Goal: Information Seeking & Learning: Find specific fact

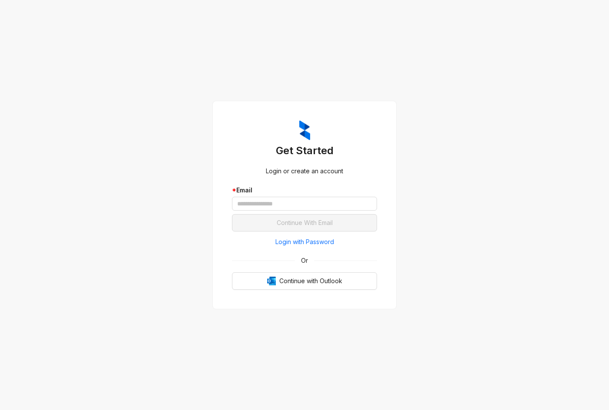
click at [316, 238] on span "Login with Password" at bounding box center [304, 242] width 59 height 10
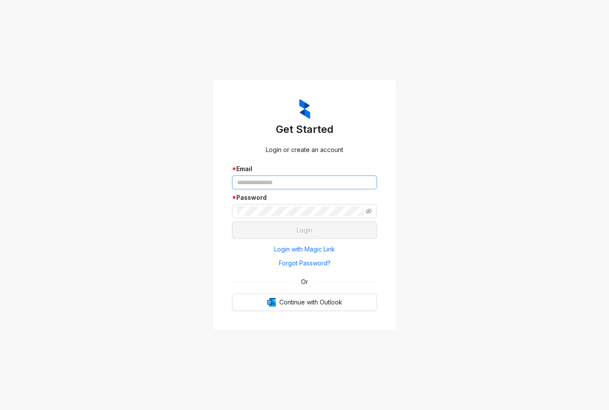
drag, startPoint x: 276, startPoint y: 171, endPoint x: 278, endPoint y: 177, distance: 6.5
click at [277, 171] on div "* Email" at bounding box center [304, 169] width 145 height 10
click at [281, 178] on input "text" at bounding box center [304, 182] width 145 height 14
type input "**********"
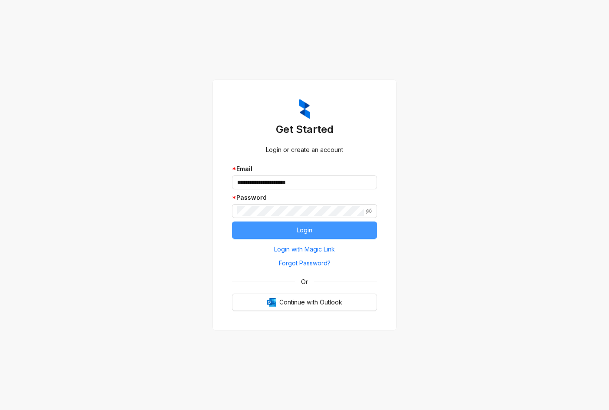
click at [295, 226] on button "Login" at bounding box center [304, 229] width 145 height 17
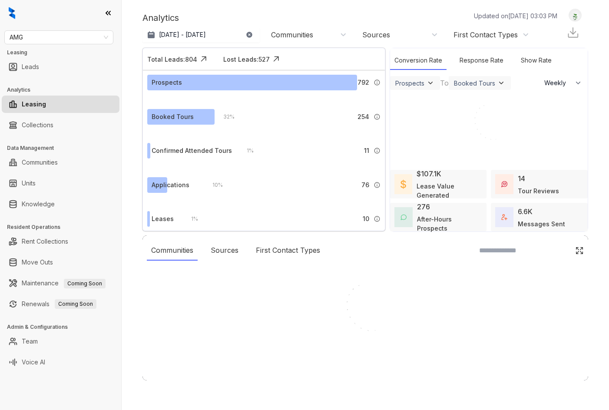
select select "******"
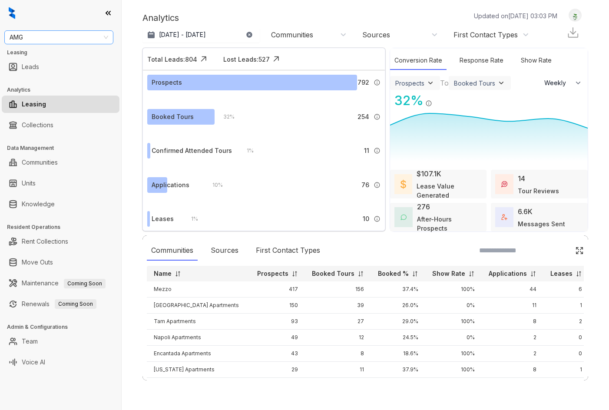
click at [56, 42] on span "AMG" at bounding box center [59, 37] width 99 height 13
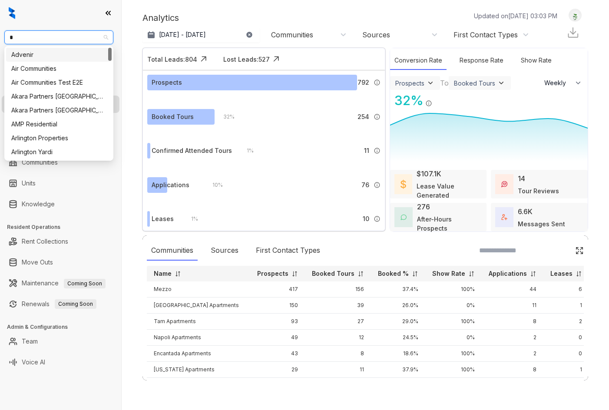
type input "**"
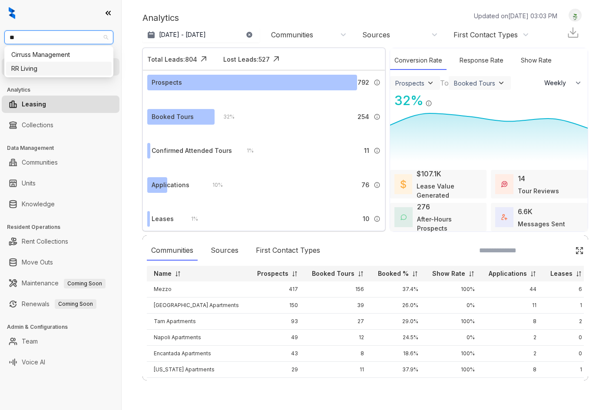
drag, startPoint x: 42, startPoint y: 67, endPoint x: 45, endPoint y: 72, distance: 5.8
click at [43, 67] on div "RR Living" at bounding box center [58, 69] width 95 height 10
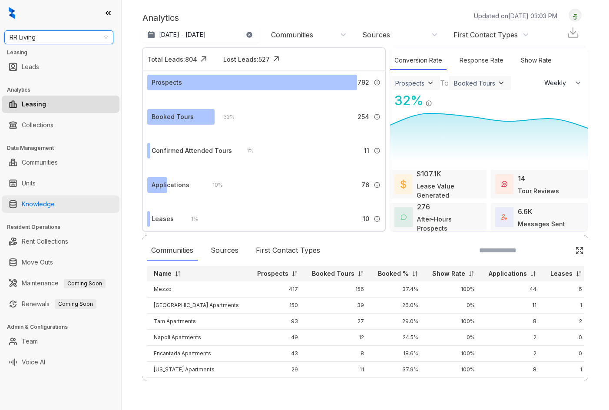
click at [42, 207] on link "Knowledge" at bounding box center [38, 203] width 33 height 17
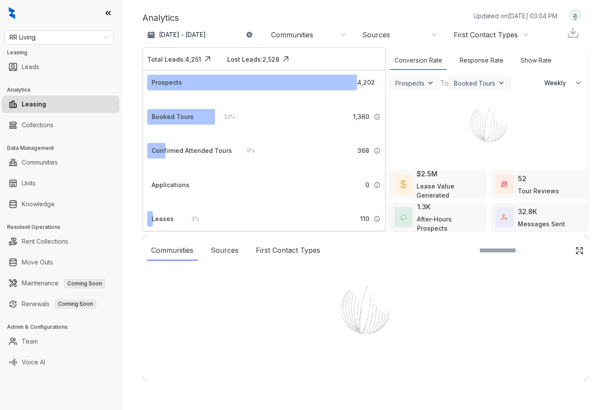
select select "******"
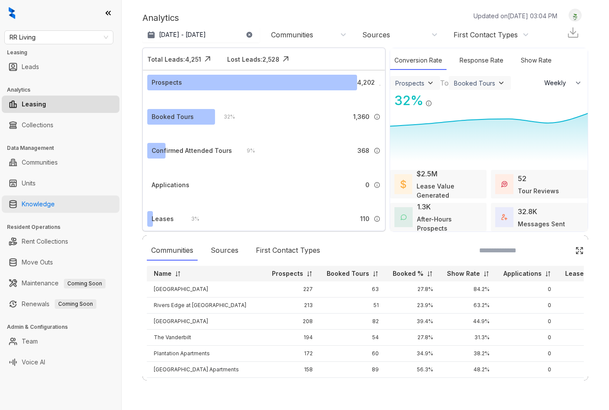
click at [55, 210] on link "Knowledge" at bounding box center [38, 203] width 33 height 17
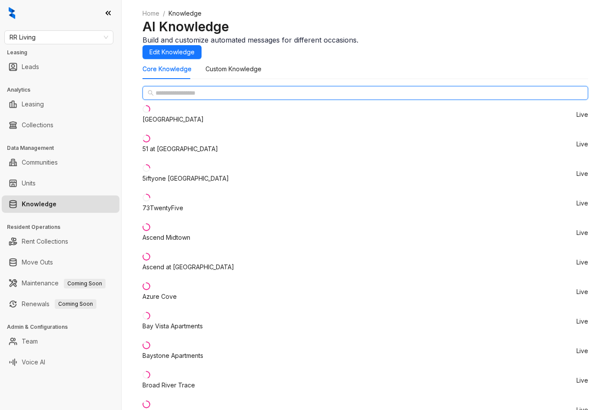
click at [171, 98] on input "text" at bounding box center [365, 93] width 420 height 10
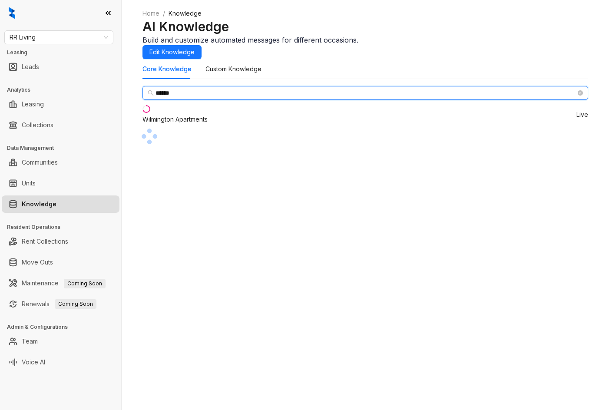
type input "******"
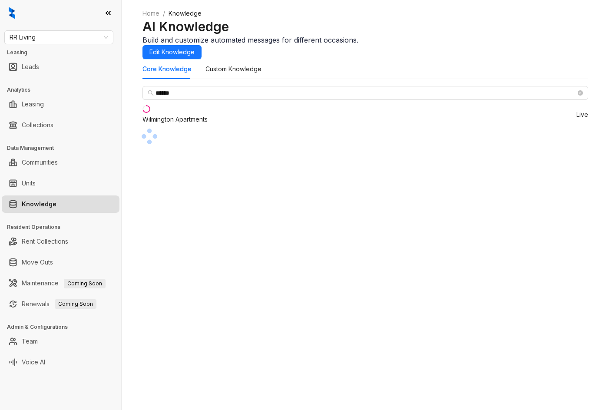
click at [195, 124] on div "Wilmington Apartments" at bounding box center [174, 120] width 65 height 10
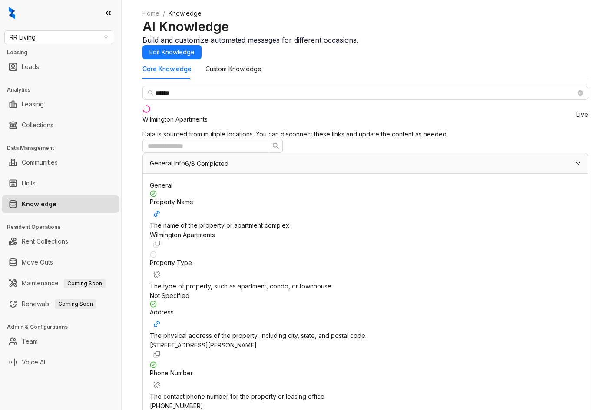
scroll to position [651, 0]
drag, startPoint x: 418, startPoint y: 144, endPoint x: 496, endPoint y: 159, distance: 80.0
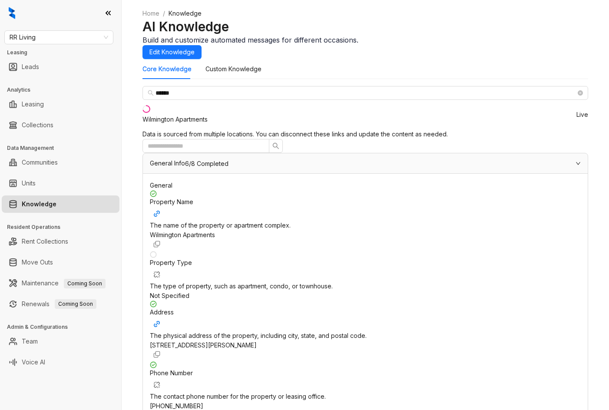
copy span "Government Issued Id, Proof Of Income, Employment Verification"
copy div "Applicants must earn at least 3 times the monthly rent in gross income."
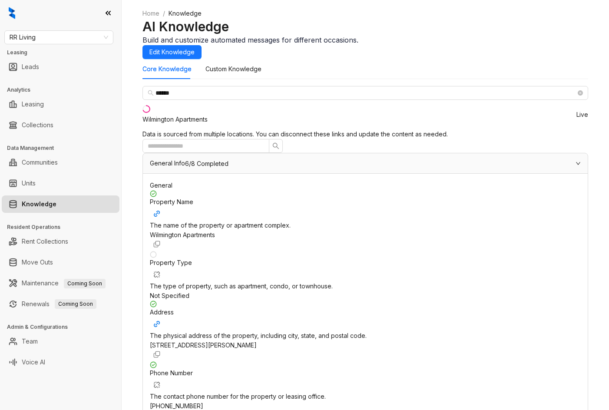
scroll to position [2041, 0]
drag, startPoint x: 298, startPoint y: 224, endPoint x: 382, endPoint y: 225, distance: 84.3
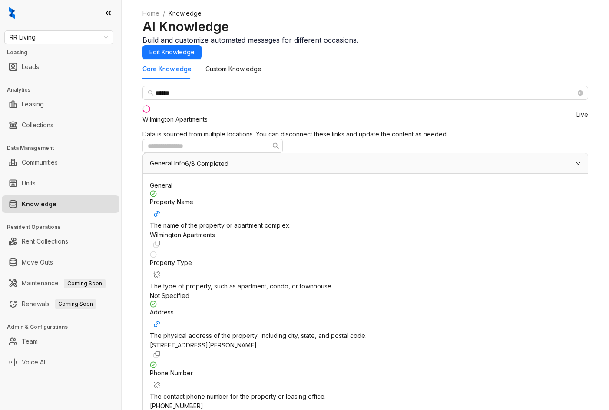
copy div "Electricity Included In Rent"
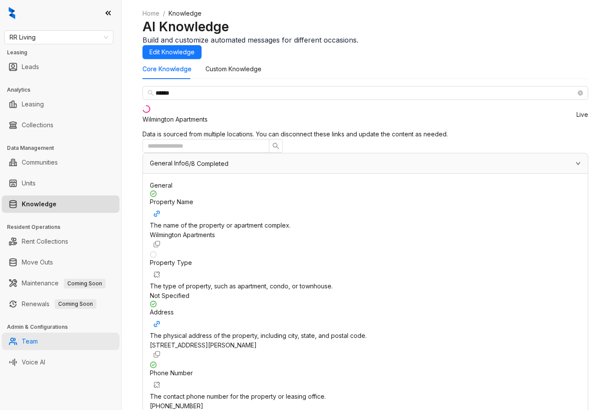
copy div "Electricity, water, sewer, cable, and internet are the resident’s responsibilit…"
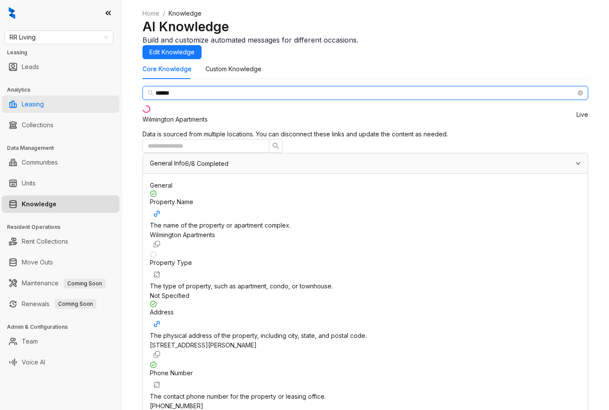
drag, startPoint x: 163, startPoint y: 113, endPoint x: 89, endPoint y: 107, distance: 74.1
click at [89, 107] on div "RR Living Leasing Leads Analytics Leasing Collections Data Management Communiti…" at bounding box center [304, 205] width 609 height 410
type input "**"
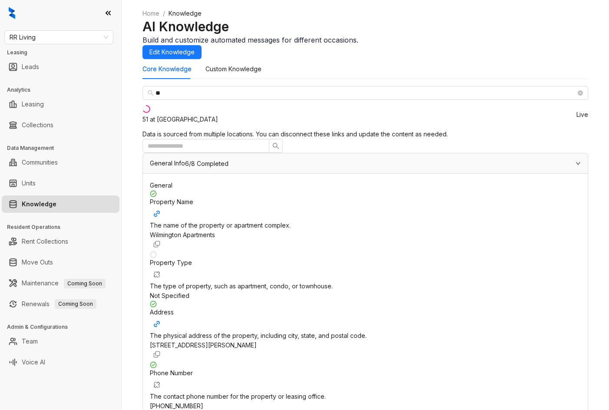
click at [174, 129] on li "51 at Southaven Live" at bounding box center [365, 115] width 446 height 30
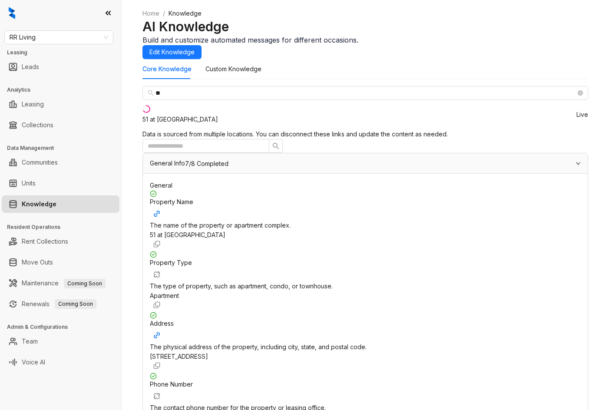
scroll to position [651, 0]
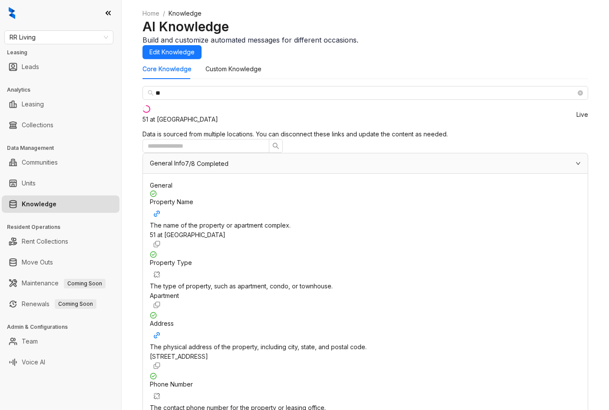
scroll to position [663, 0]
drag, startPoint x: 419, startPoint y: 206, endPoint x: 467, endPoint y: 206, distance: 47.8
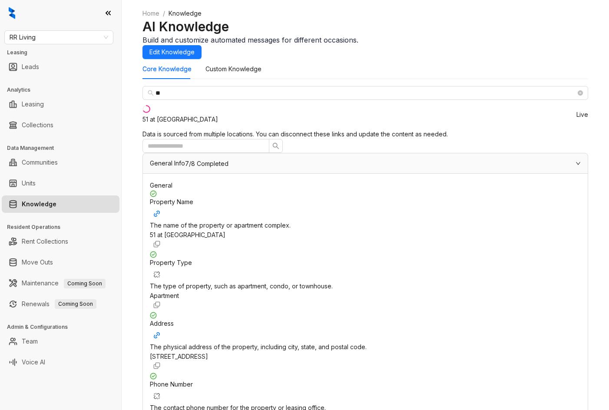
copy span "3x the rent"
drag, startPoint x: 297, startPoint y: 204, endPoint x: 451, endPoint y: 206, distance: 153.3
copy div "Income Requirements 3x the rent"
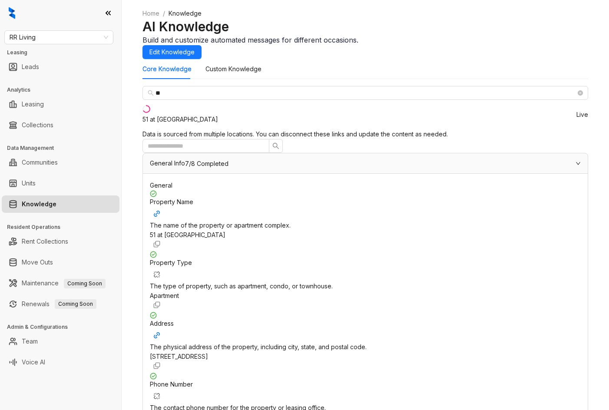
drag, startPoint x: 299, startPoint y: 188, endPoint x: 490, endPoint y: 187, distance: 191.1
copy div "Credit Check No"
drag, startPoint x: 311, startPoint y: 271, endPoint x: 350, endPoint y: 299, distance: 47.0
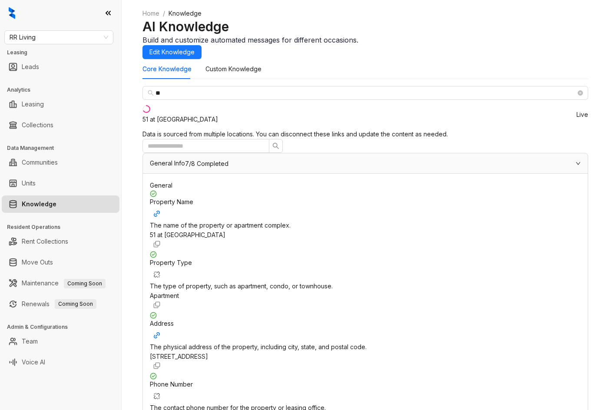
drag, startPoint x: 285, startPoint y: 218, endPoint x: 475, endPoint y: 301, distance: 207.3
copy div "Approval Criteria Criteria used to evaluate and approve an application. Credit …"
click at [56, 32] on span "RR Living" at bounding box center [59, 37] width 99 height 13
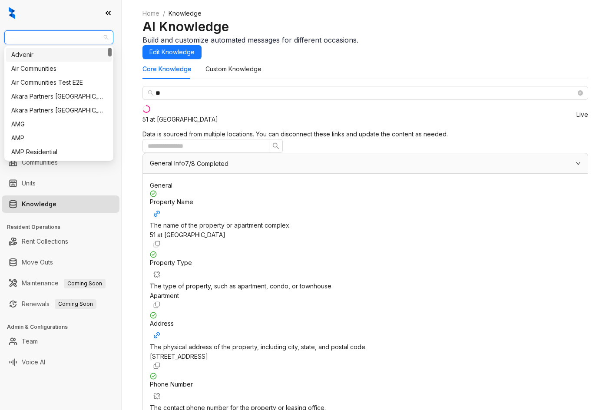
click at [56, 32] on span "RR Living" at bounding box center [59, 37] width 99 height 13
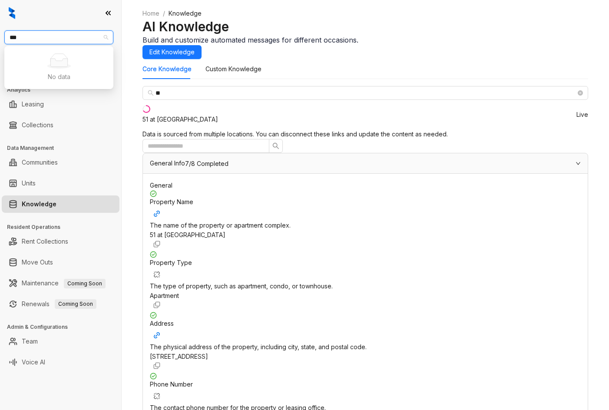
type input "****"
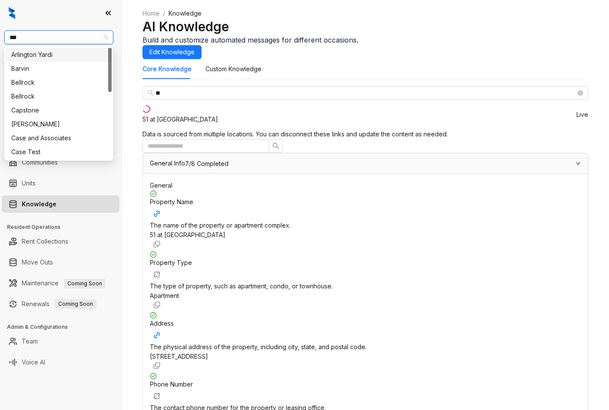
type input "****"
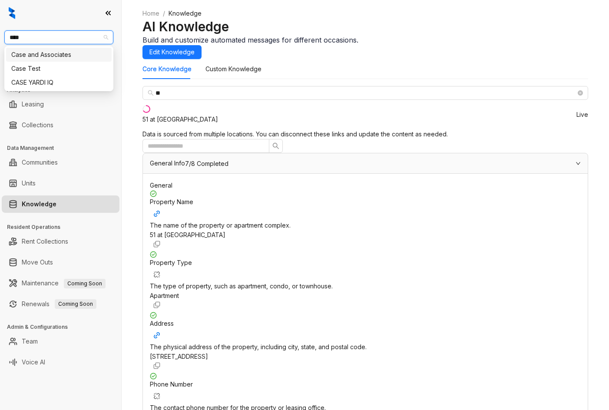
click at [58, 57] on div "Case and Associates" at bounding box center [58, 55] width 95 height 10
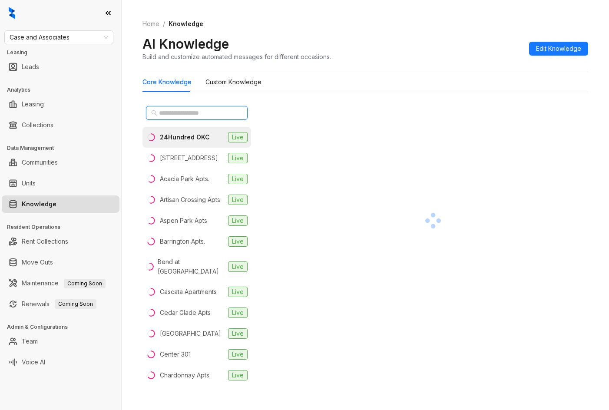
click at [179, 110] on input "text" at bounding box center [197, 113] width 76 height 10
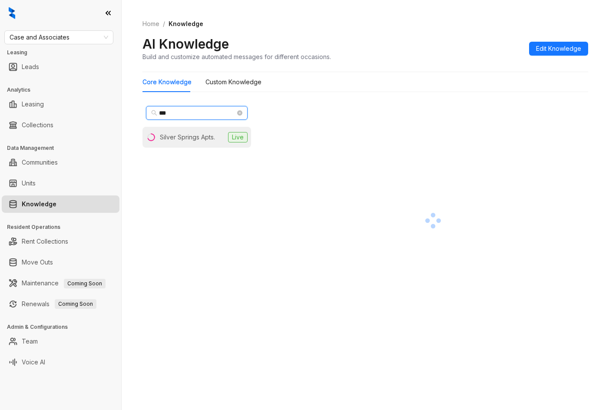
type input "***"
click at [182, 131] on li "Silver Springs Apts. Live" at bounding box center [196, 137] width 109 height 21
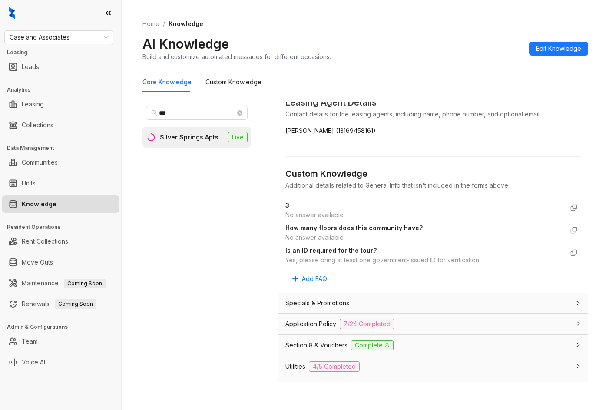
scroll to position [521, 0]
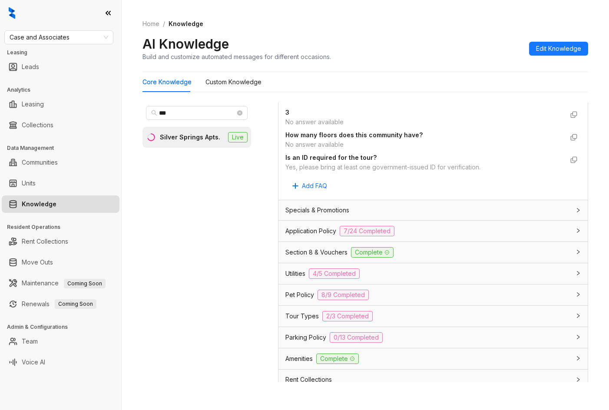
click at [444, 236] on div "Application Policy 7/24 Completed" at bounding box center [427, 231] width 285 height 10
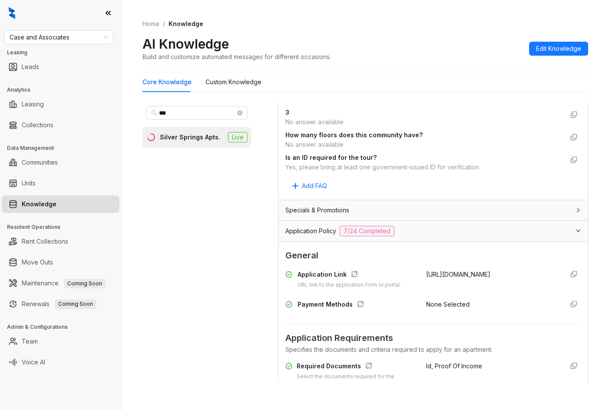
drag, startPoint x: 417, startPoint y: 283, endPoint x: 477, endPoint y: 305, distance: 64.0
click at [477, 289] on div "Application Link URL link to the application form or portal. https://silverspri…" at bounding box center [432, 280] width 295 height 20
copy span "https://silverspringsapartmentswichita.securecafe.com/onlineleasing/silver-spri…"
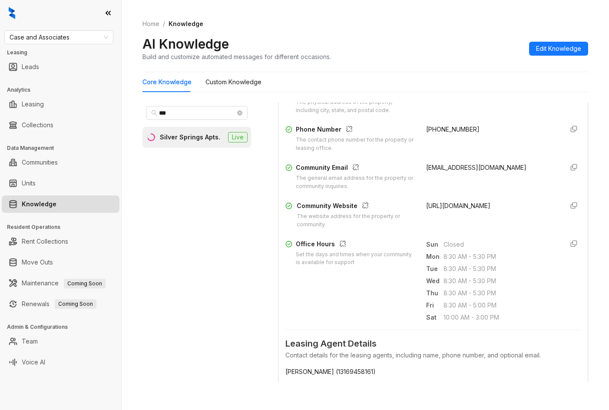
scroll to position [43, 0]
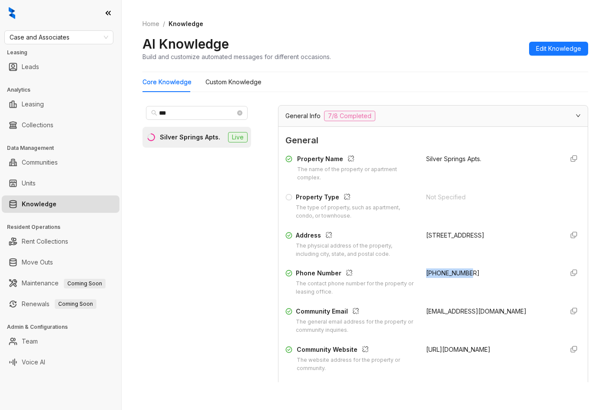
drag, startPoint x: 469, startPoint y: 284, endPoint x: 457, endPoint y: 284, distance: 11.3
click at [472, 284] on div "Phone Number The contact phone number for the property or leasing office. +1316…" at bounding box center [432, 282] width 295 height 28
copy span "+13169458161"
drag, startPoint x: 420, startPoint y: 318, endPoint x: 360, endPoint y: 251, distance: 90.1
click at [501, 322] on div "silversprings@caseusa.com" at bounding box center [491, 321] width 130 height 28
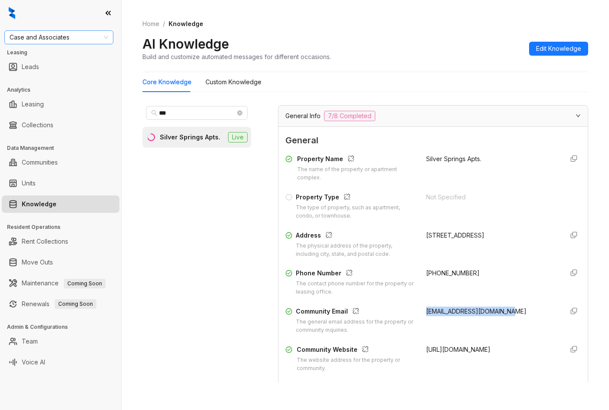
click at [91, 39] on span "Case and Associates" at bounding box center [59, 37] width 99 height 13
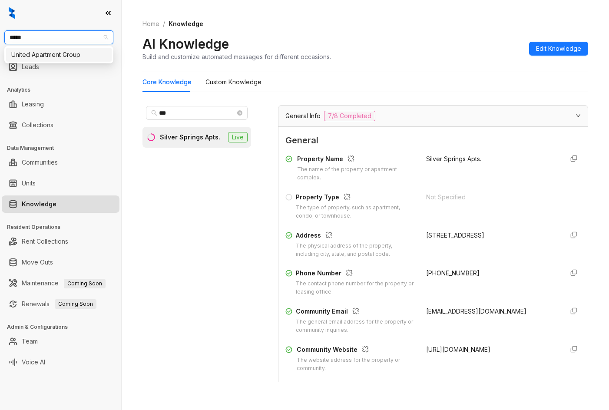
type input "******"
click at [73, 52] on div "United Apartment Group" at bounding box center [58, 55] width 95 height 10
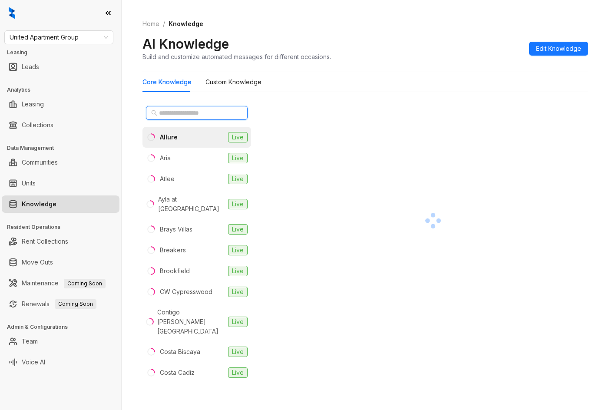
click at [212, 116] on input "text" at bounding box center [197, 113] width 76 height 10
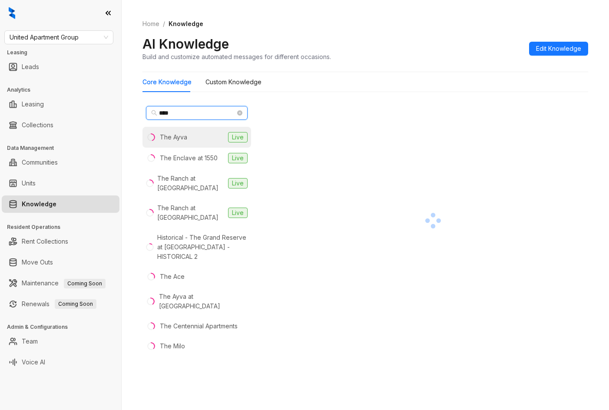
type input "***"
click at [199, 142] on li "The Ayva Live" at bounding box center [196, 137] width 109 height 21
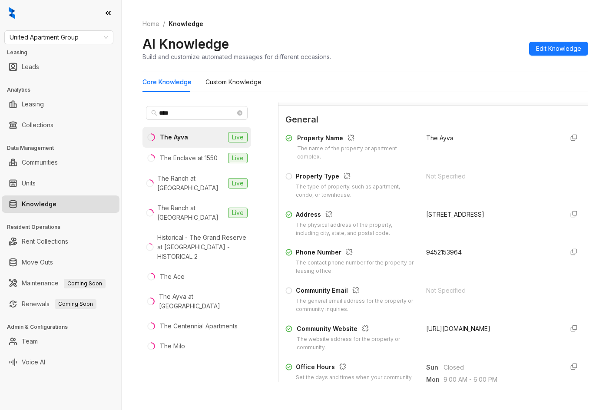
scroll to position [87, 0]
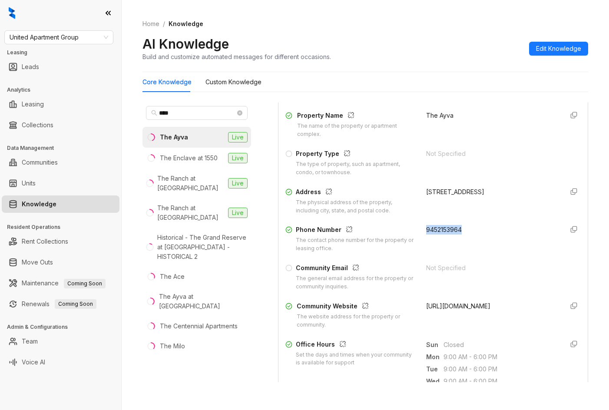
drag, startPoint x: 416, startPoint y: 241, endPoint x: 466, endPoint y: 241, distance: 49.9
click at [466, 241] on div "Phone Number The contact phone number for the property or leasing office. 94521…" at bounding box center [432, 239] width 295 height 28
copy span "9452153964"
